Goal: Find specific page/section: Find specific page/section

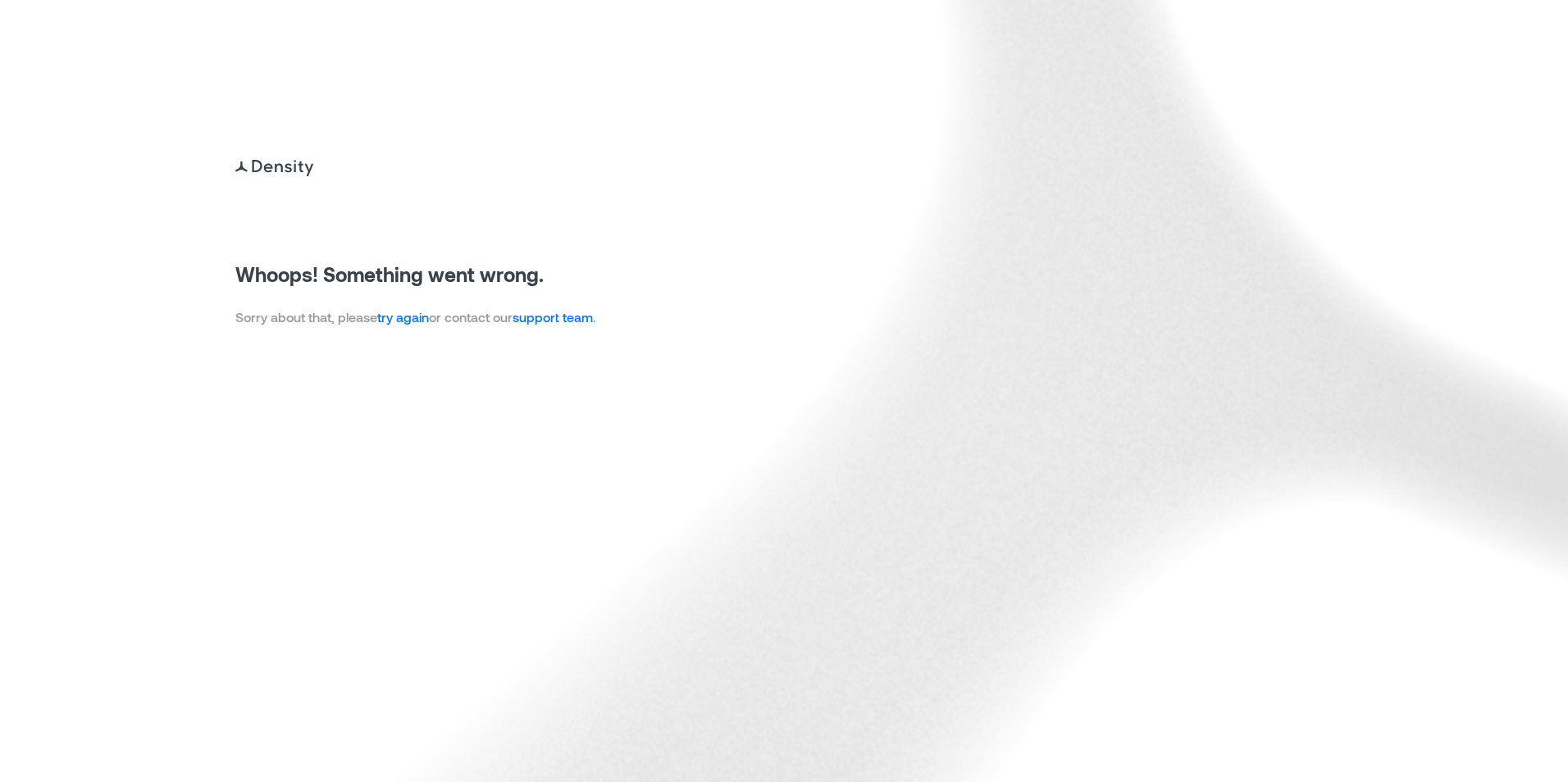
click at [405, 324] on link "try again" at bounding box center [403, 316] width 51 height 15
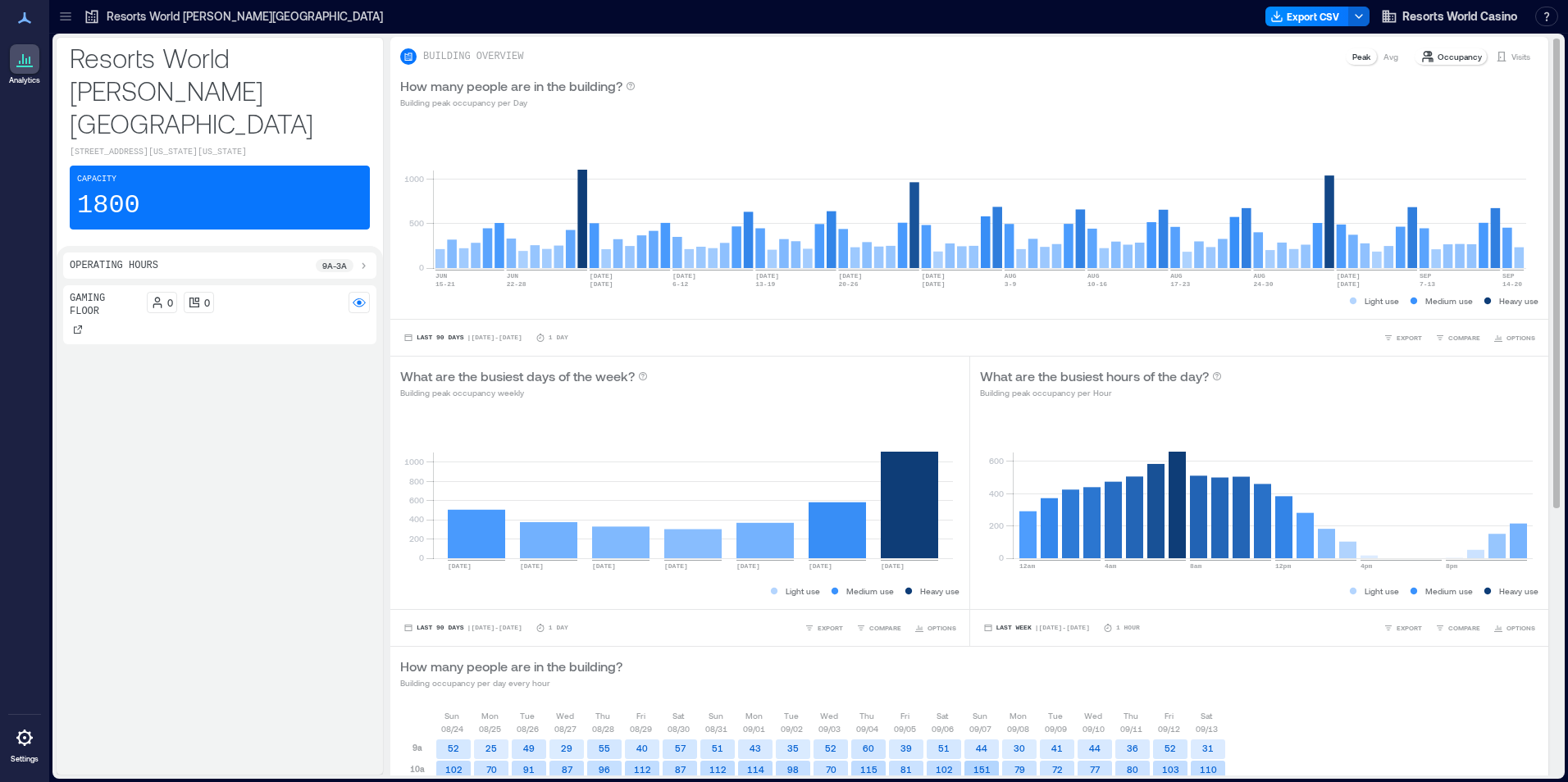
click at [1497, 53] on div "Visits" at bounding box center [1513, 57] width 49 height 16
